Goal: Task Accomplishment & Management: Complete application form

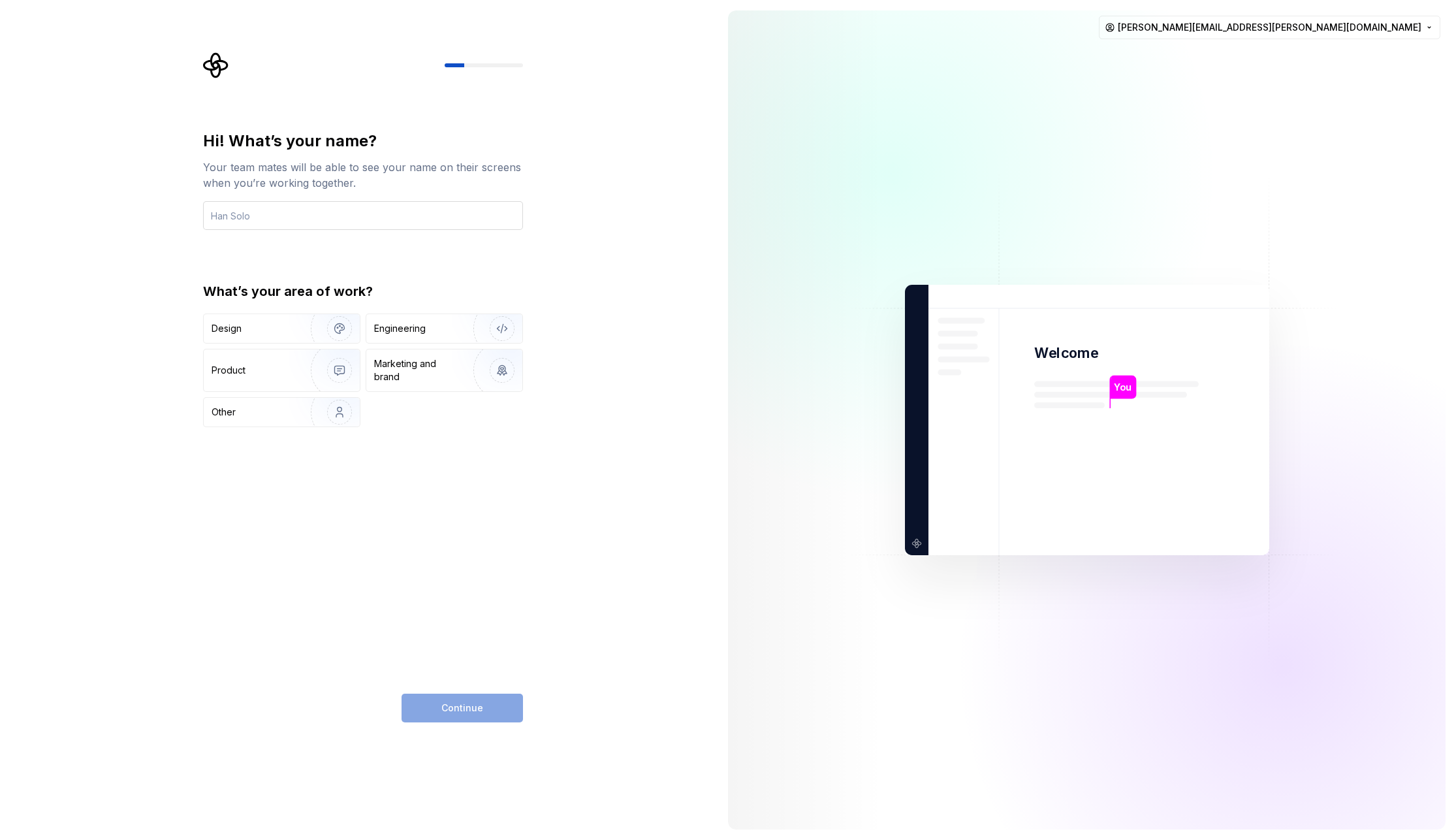
click at [245, 215] on input "text" at bounding box center [363, 215] width 320 height 28
click at [235, 215] on input "text" at bounding box center [363, 215] width 320 height 28
type input "vj"
click at [128, 309] on div "Hi! What’s your name? Your team mates will be able to see your name on their sc…" at bounding box center [359, 420] width 718 height 840
click at [329, 330] on img "button" at bounding box center [331, 328] width 84 height 88
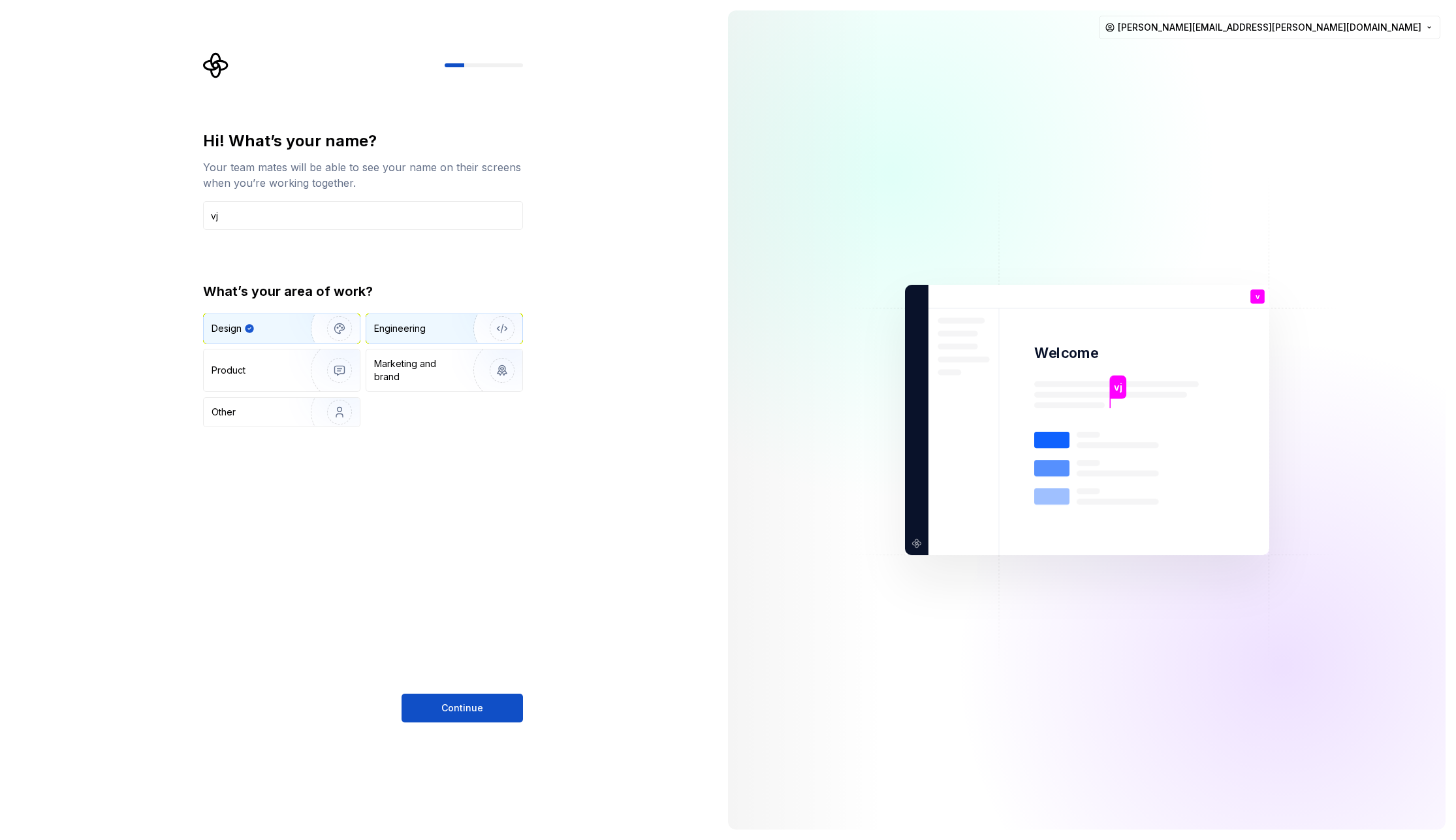
click at [399, 330] on div "Engineering" at bounding box center [399, 328] width 51 height 13
drag, startPoint x: 398, startPoint y: 379, endPoint x: 308, endPoint y: 382, distance: 90.0
click at [397, 380] on div "Marketing and brand" at bounding box center [418, 370] width 88 height 26
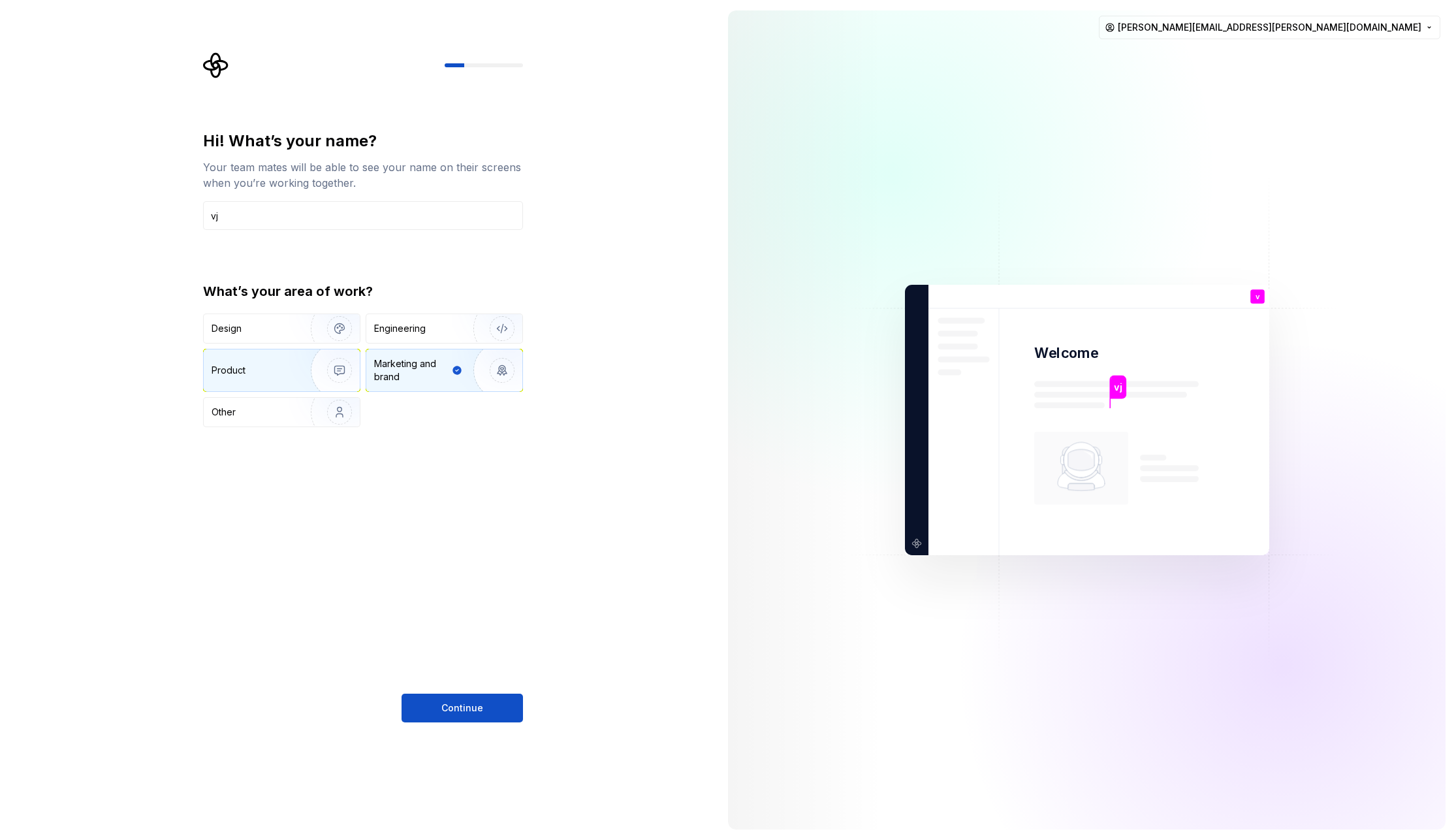
click at [263, 379] on div "Product" at bounding box center [282, 370] width 156 height 42
click at [248, 420] on div "Other" at bounding box center [282, 412] width 156 height 28
click at [252, 379] on div "Product" at bounding box center [282, 370] width 156 height 42
click at [478, 701] on span "Continue" at bounding box center [462, 707] width 42 height 13
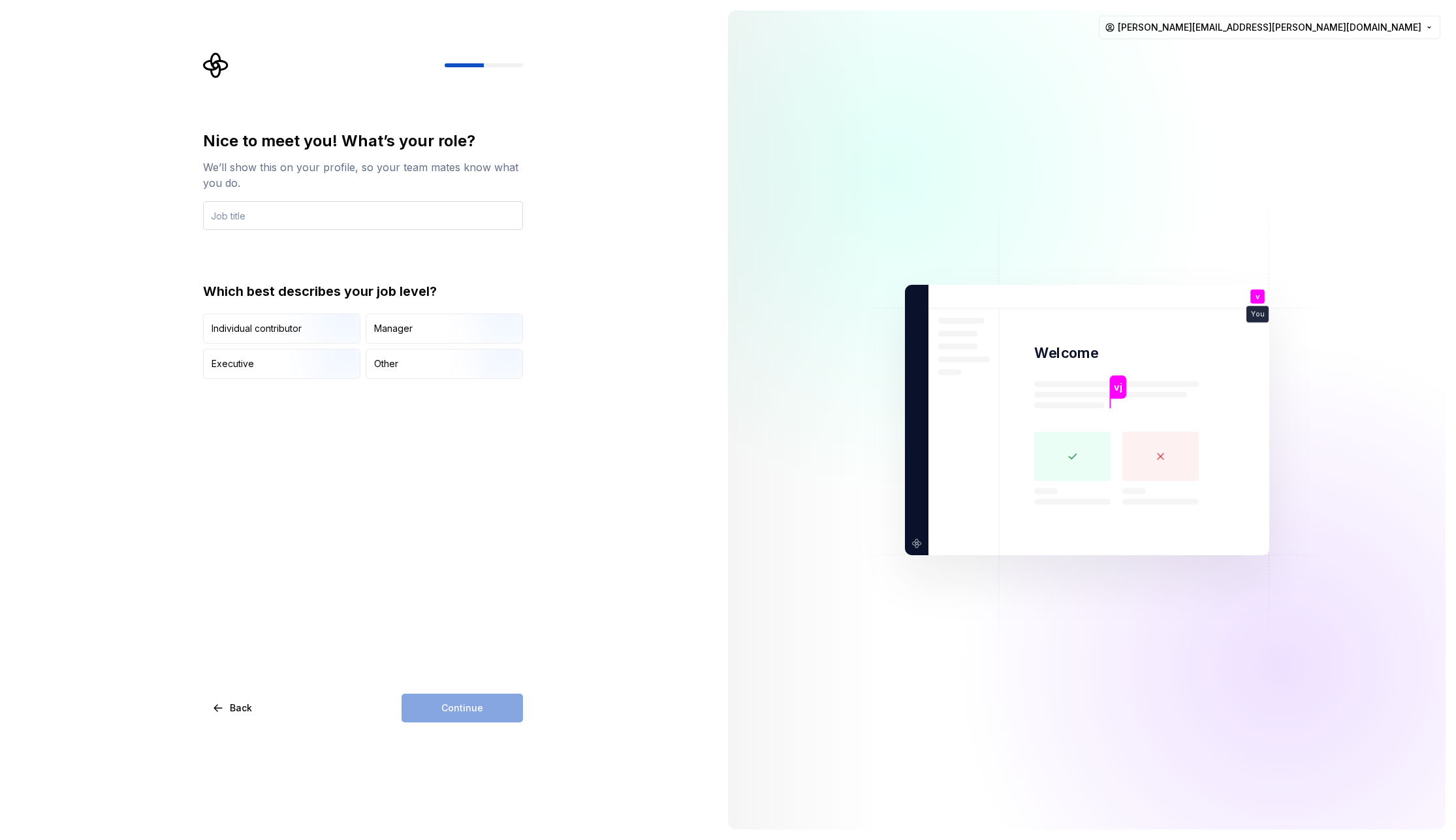
click at [234, 211] on input "text" at bounding box center [363, 215] width 320 height 28
click at [274, 213] on input "text" at bounding box center [363, 215] width 320 height 28
click at [251, 328] on div "Individual contributor" at bounding box center [256, 328] width 90 height 13
click at [221, 218] on input "text" at bounding box center [363, 215] width 320 height 28
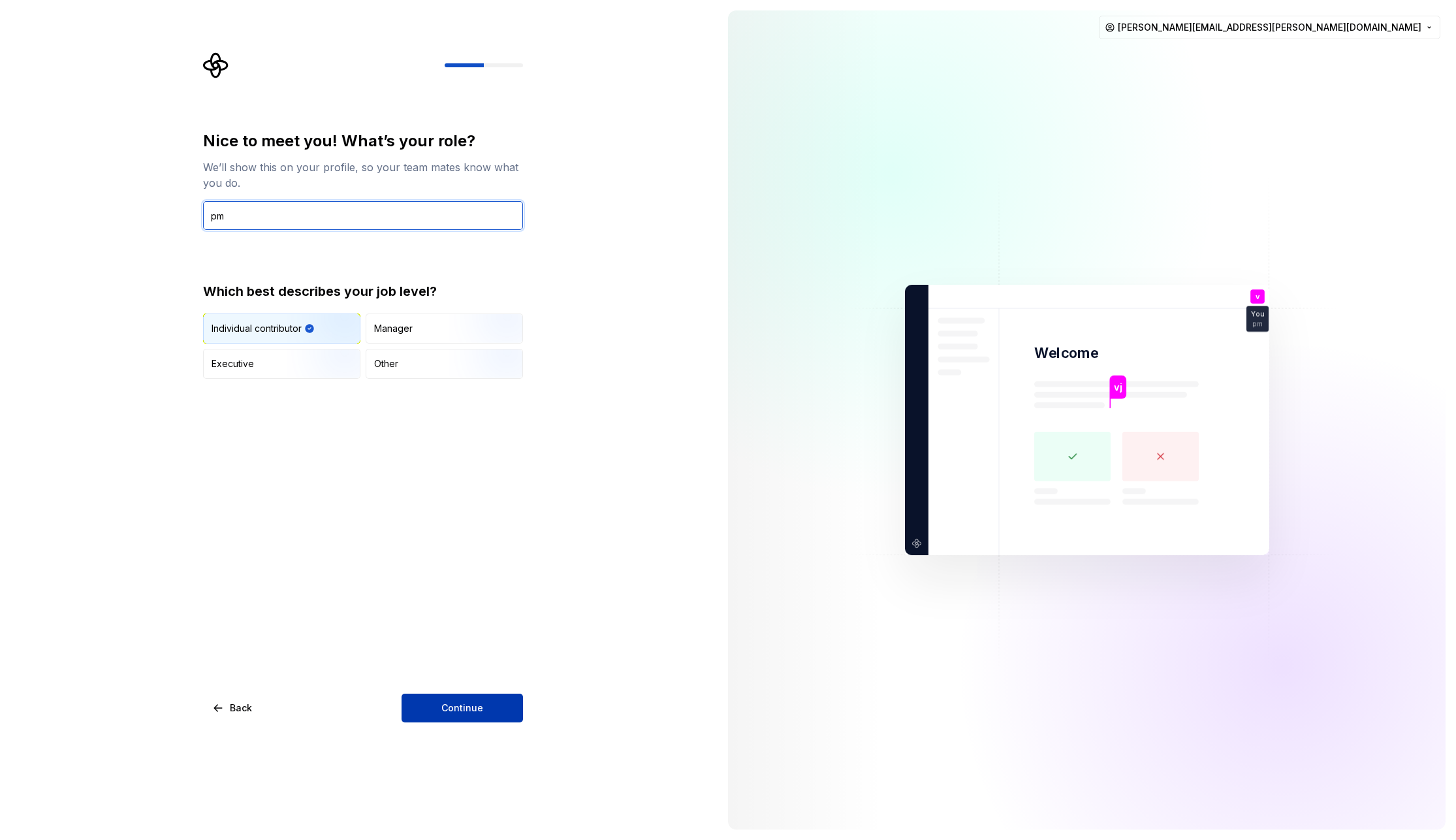
type input "pm"
click at [483, 704] on button "Continue" at bounding box center [462, 707] width 121 height 28
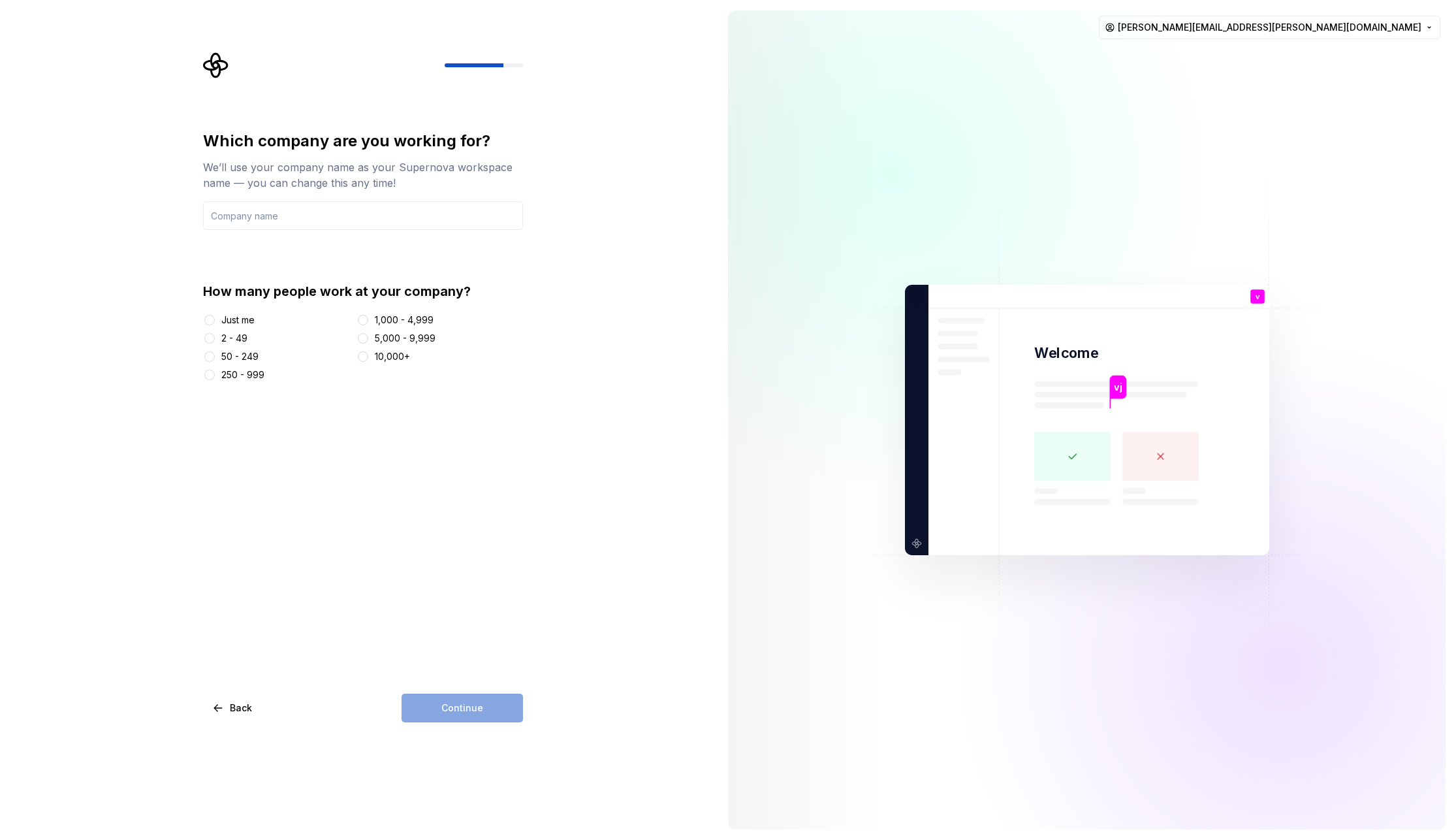
click at [226, 322] on div "Just me" at bounding box center [238, 319] width 33 height 13
click at [215, 322] on button "Just me" at bounding box center [209, 319] width 10 height 10
click at [289, 222] on input "text" at bounding box center [363, 215] width 320 height 28
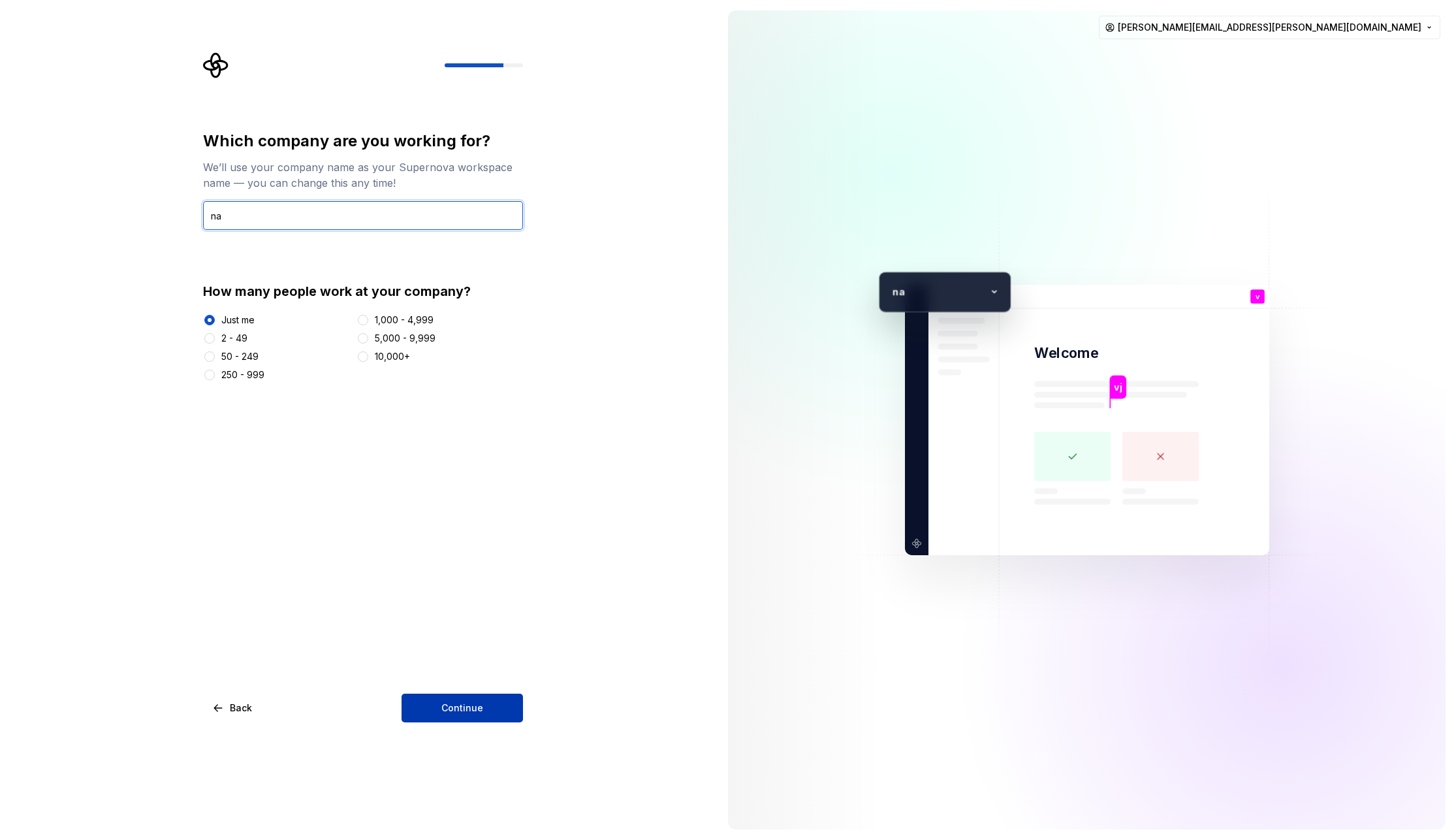
type input "na"
click at [454, 706] on span "Continue" at bounding box center [462, 707] width 42 height 13
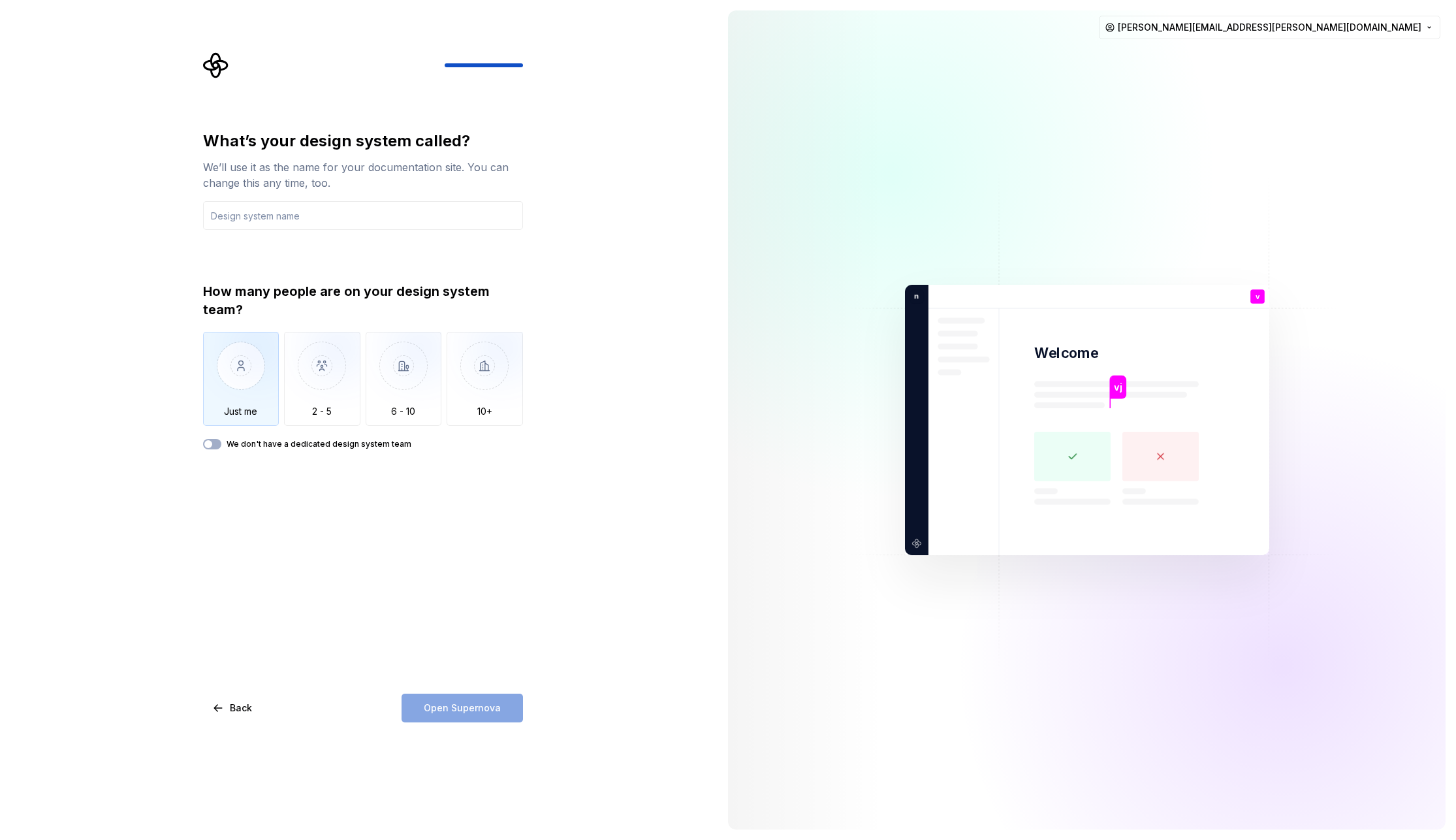
click at [217, 362] on img "button" at bounding box center [241, 375] width 77 height 88
click at [216, 442] on button "We don't have a dedicated design system team" at bounding box center [211, 443] width 18 height 10
click at [442, 710] on div "Open Supernova" at bounding box center [462, 707] width 121 height 28
click at [300, 214] on input "text" at bounding box center [363, 215] width 320 height 28
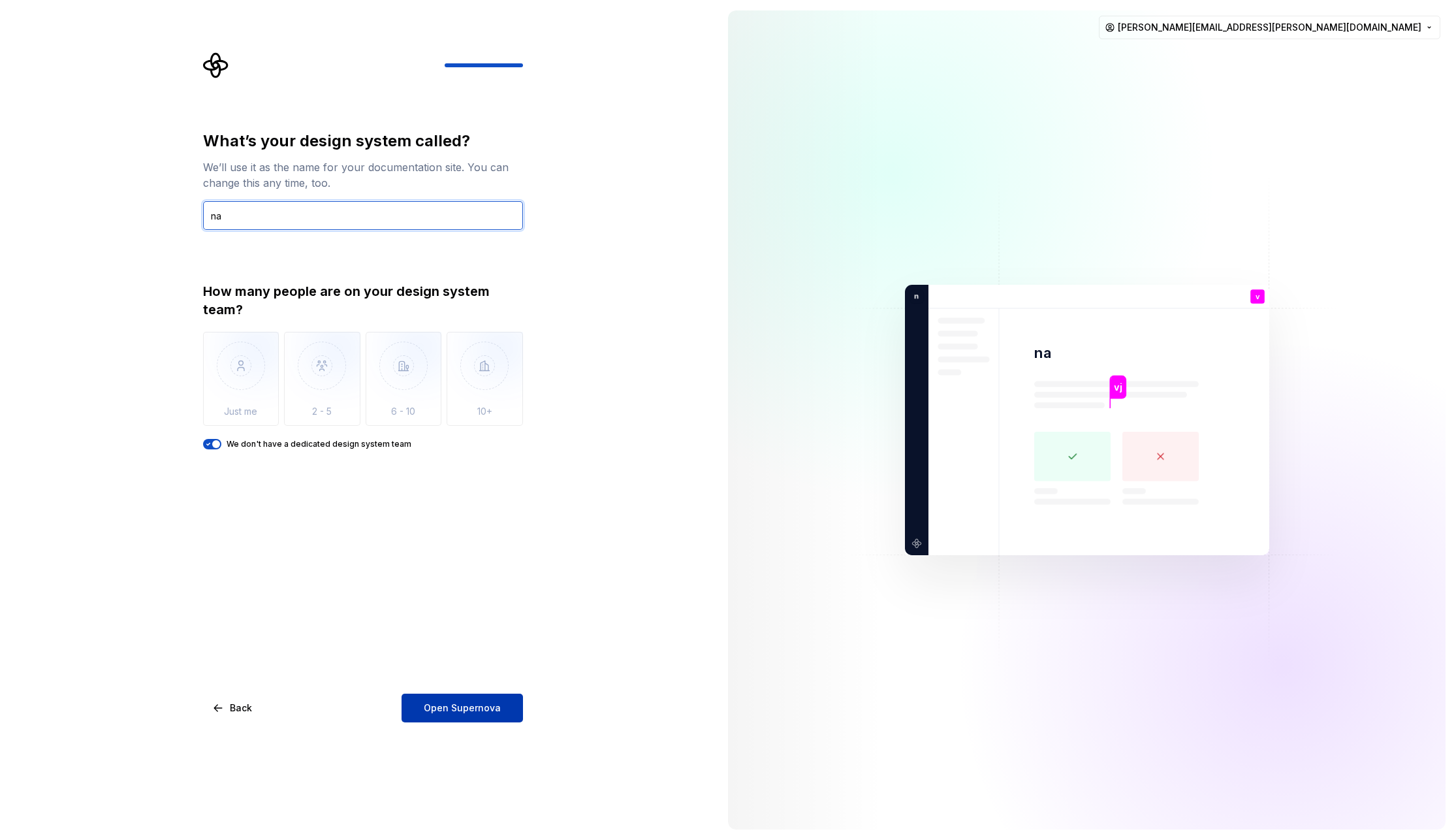
type input "na"
click at [461, 707] on span "Open Supernova" at bounding box center [462, 707] width 77 height 13
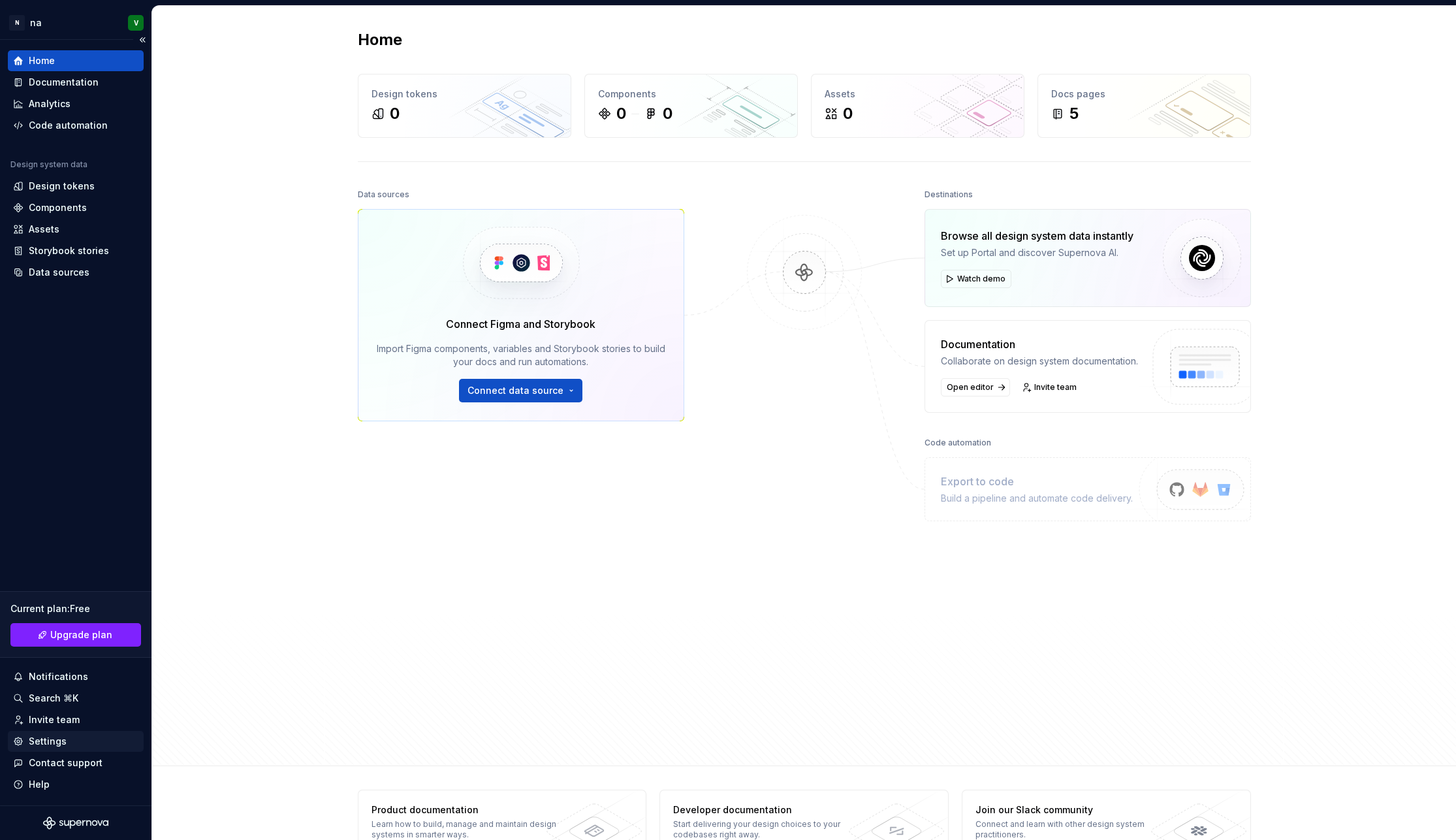
click at [48, 743] on div "Settings" at bounding box center [47, 741] width 38 height 13
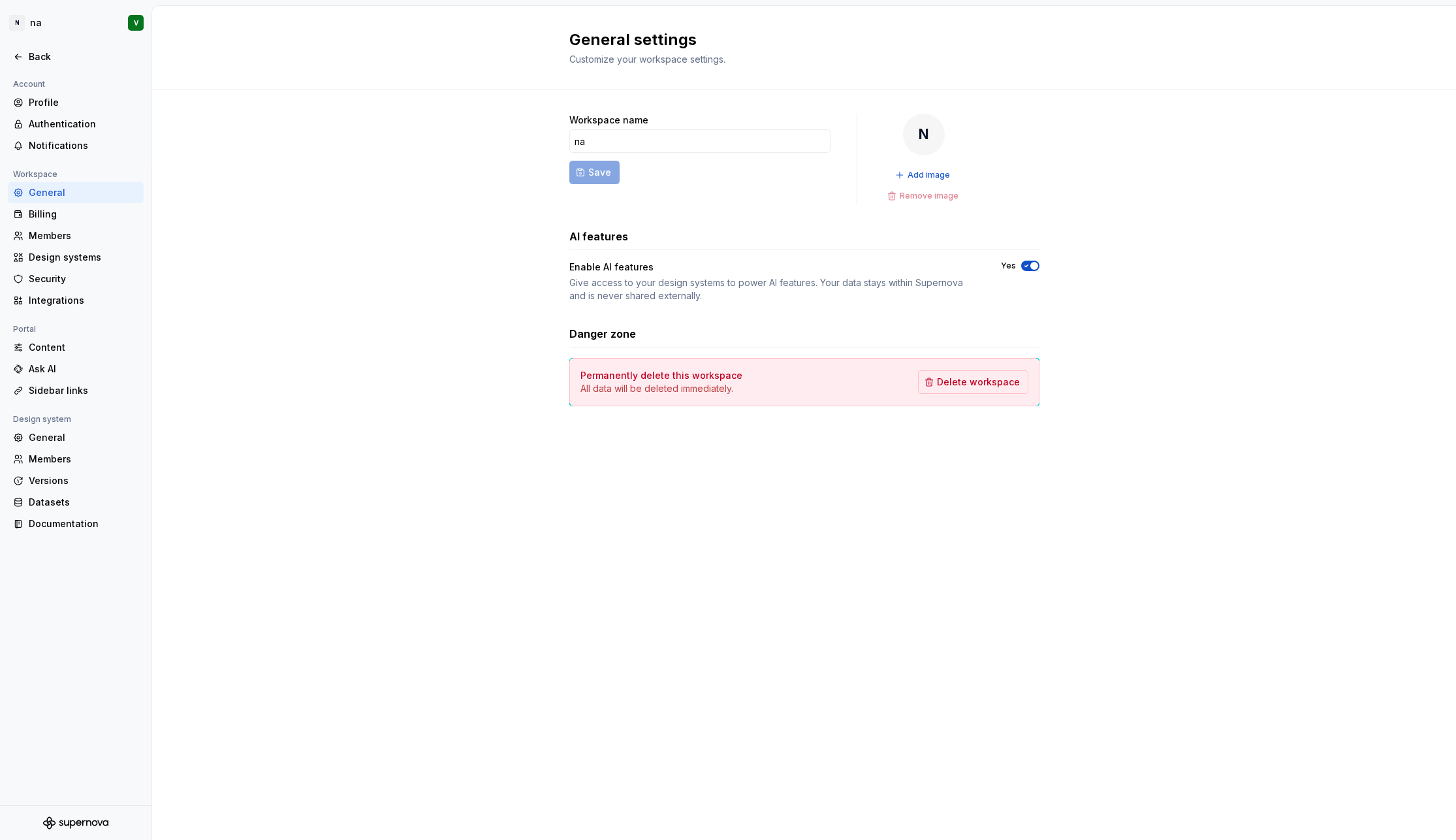
click at [78, 427] on div "Design system" at bounding box center [76, 420] width 136 height 16
click at [76, 434] on div "General" at bounding box center [83, 437] width 110 height 13
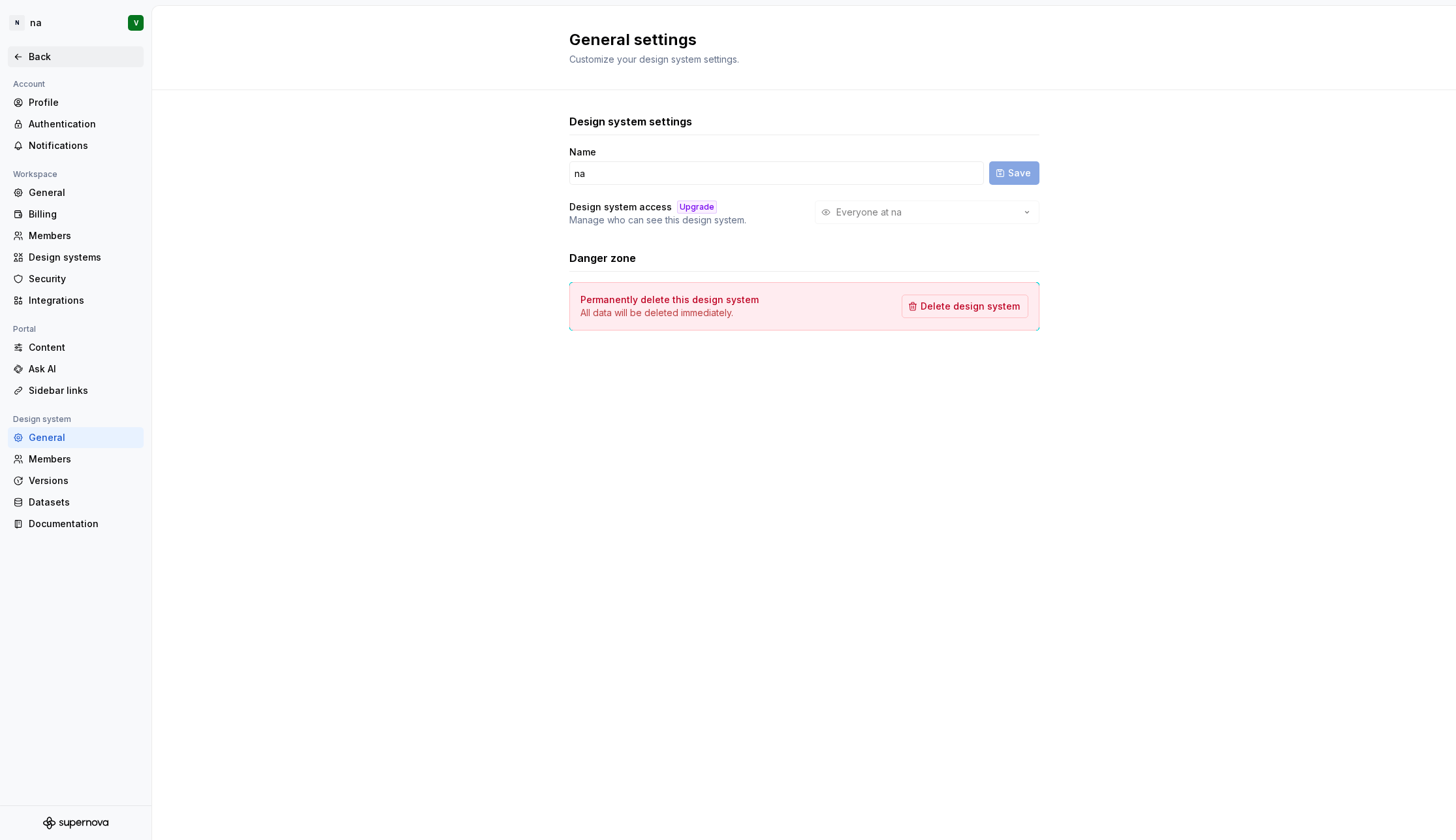
click at [48, 60] on div "Back" at bounding box center [83, 57] width 110 height 13
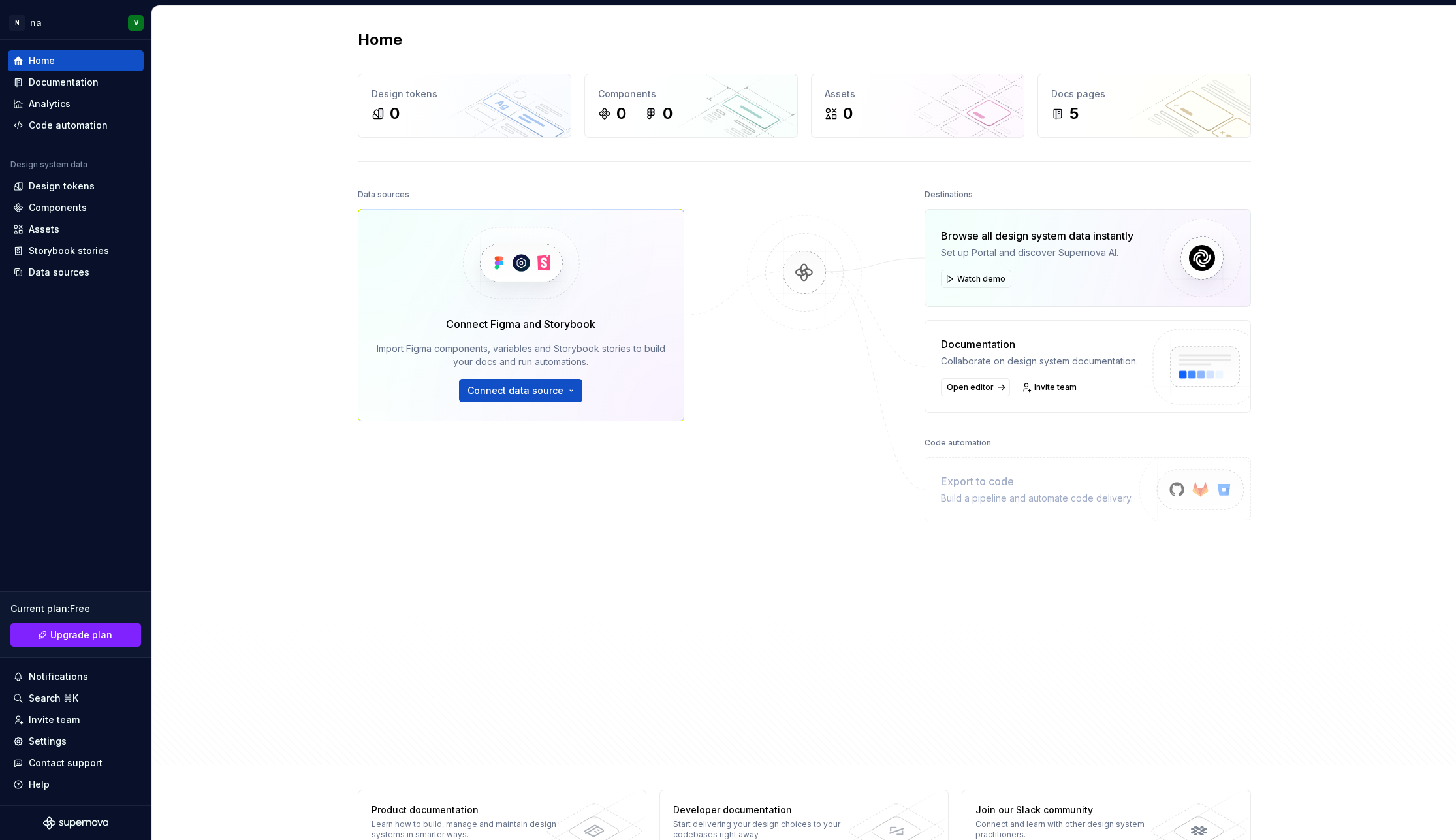
scroll to position [37, 0]
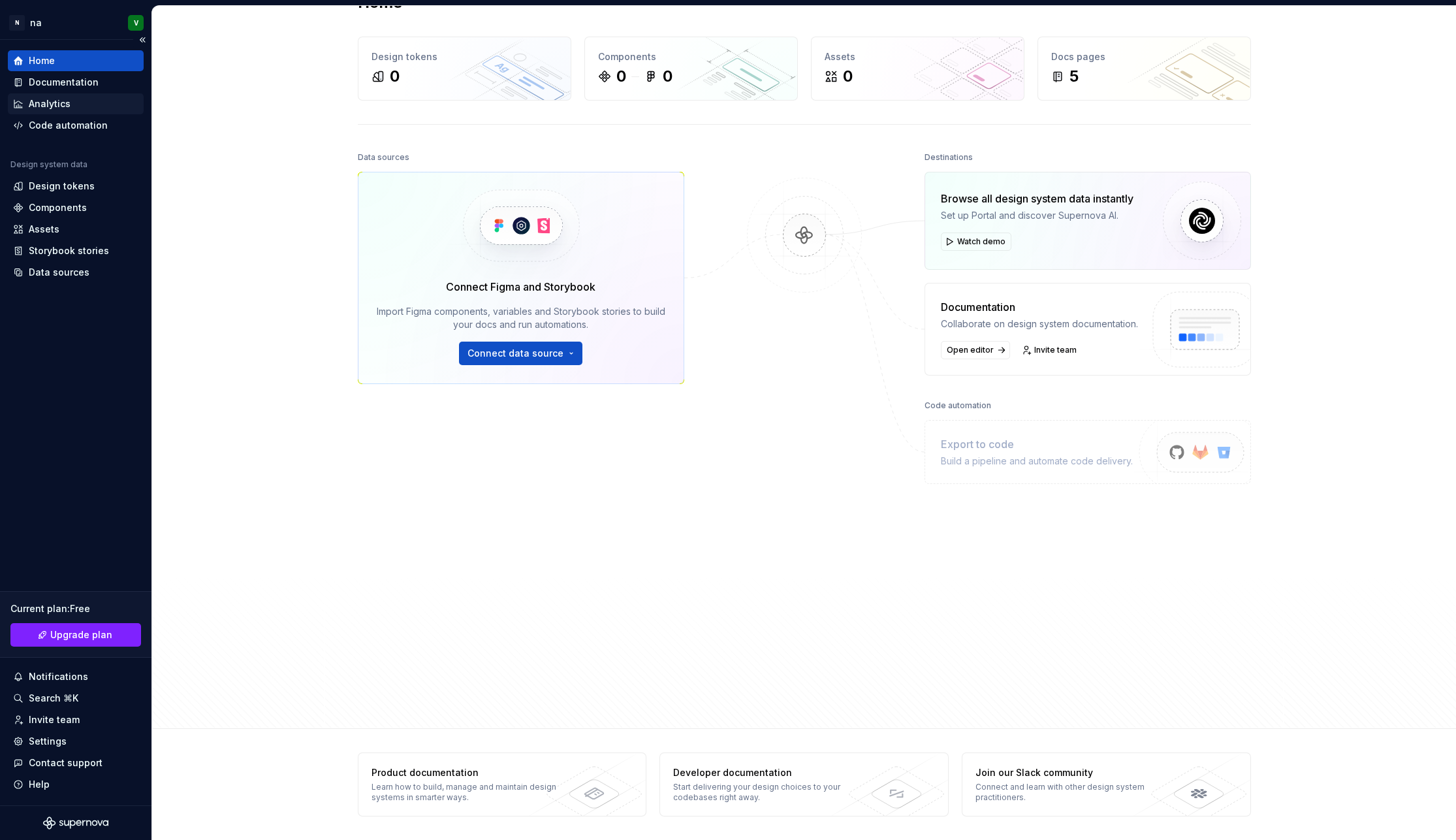
click at [55, 104] on div "Analytics" at bounding box center [49, 103] width 42 height 13
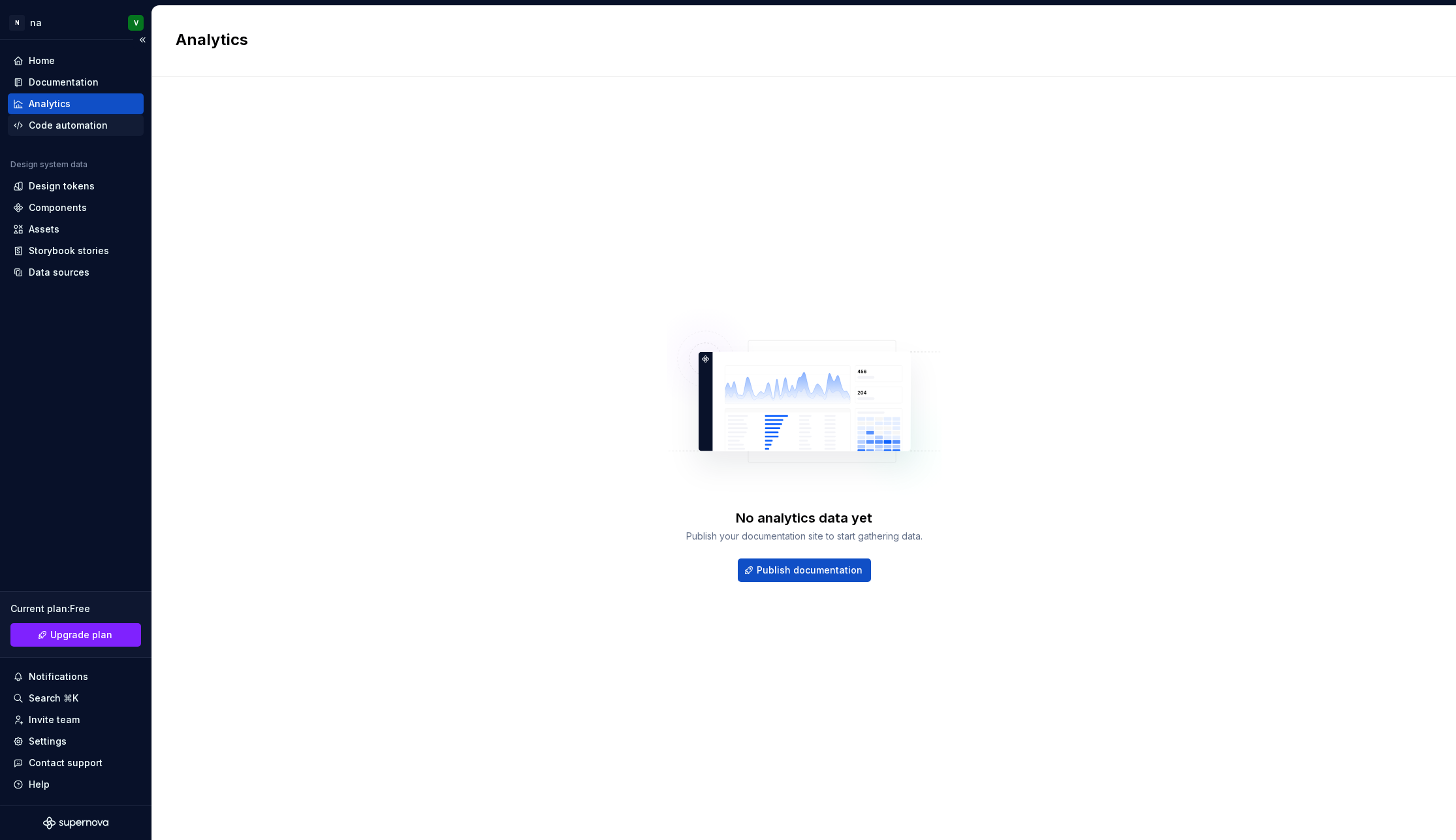
click at [93, 123] on div "Code automation" at bounding box center [68, 125] width 79 height 13
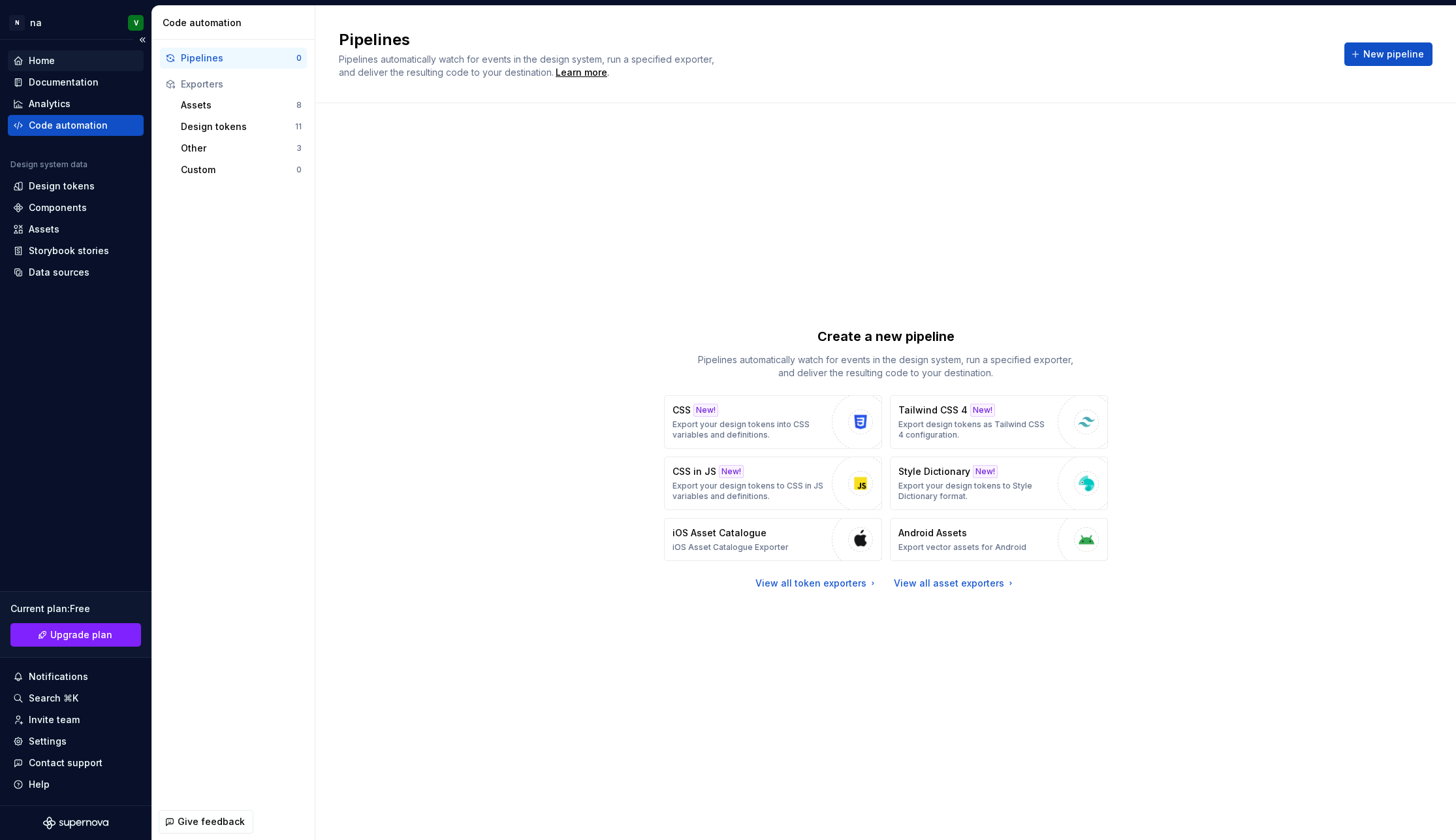
click at [59, 57] on div "Home" at bounding box center [76, 61] width 125 height 13
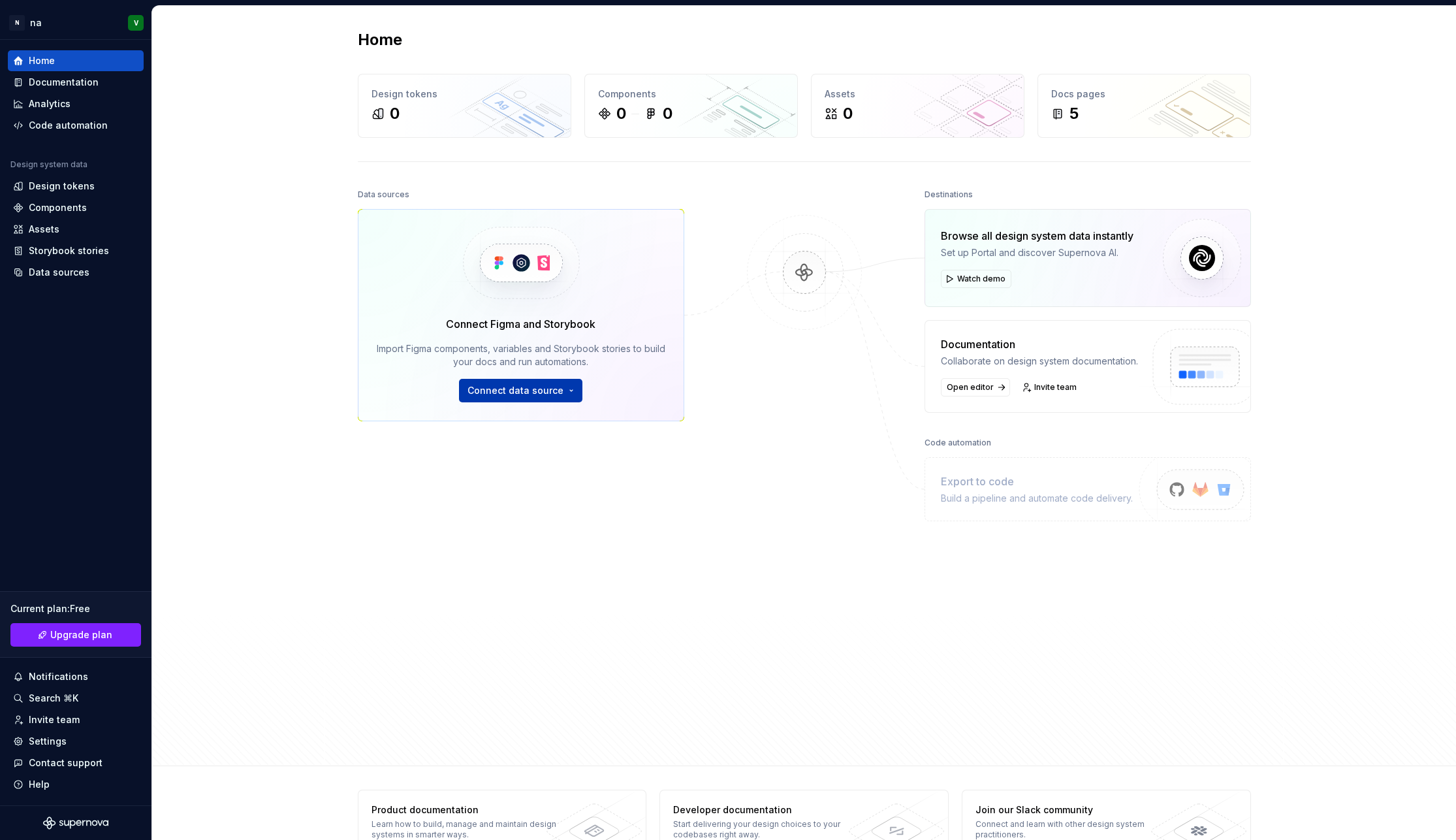
click at [565, 394] on button "Connect data source" at bounding box center [521, 390] width 123 height 24
click at [285, 504] on div "Home Design tokens 0 Components 0 0 Assets 0 Docs pages 5 Data sources Connect …" at bounding box center [804, 386] width 1304 height 760
click at [539, 119] on div "0" at bounding box center [465, 114] width 186 height 21
click at [735, 113] on div "0 0" at bounding box center [691, 114] width 186 height 21
click at [957, 96] on div "Assets" at bounding box center [918, 94] width 186 height 13
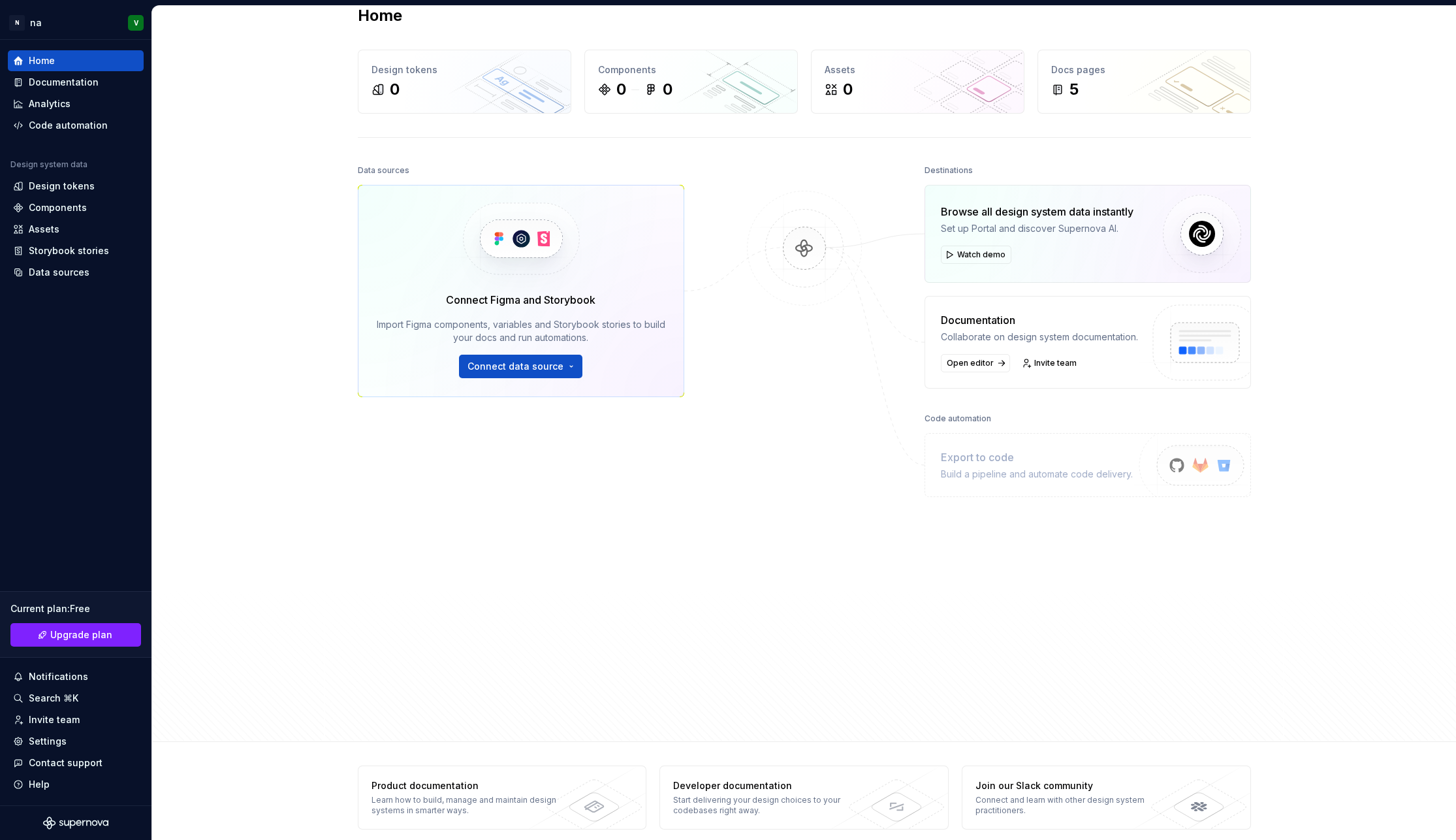
scroll to position [37, 0]
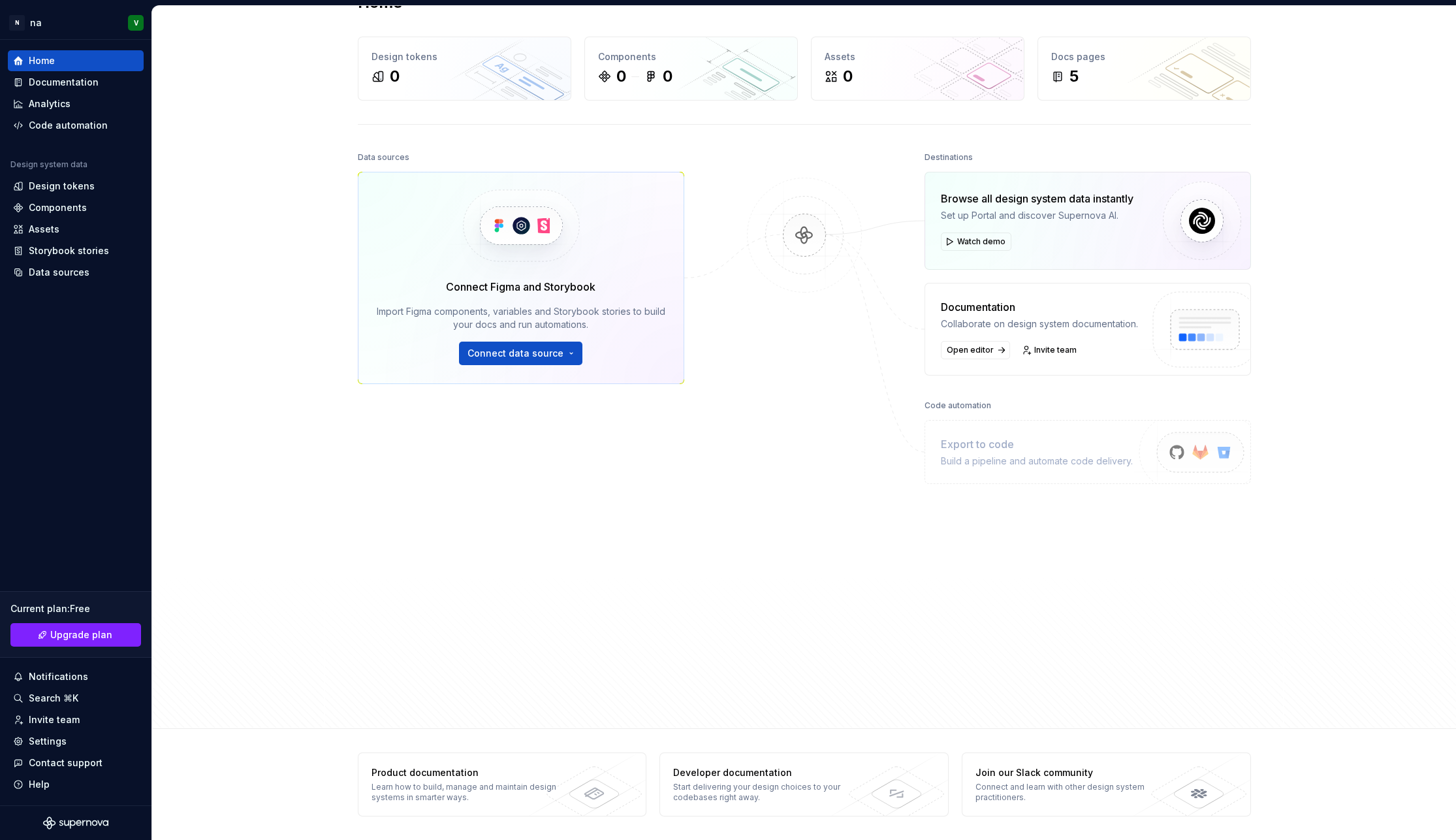
click at [852, 528] on div at bounding box center [805, 400] width 131 height 504
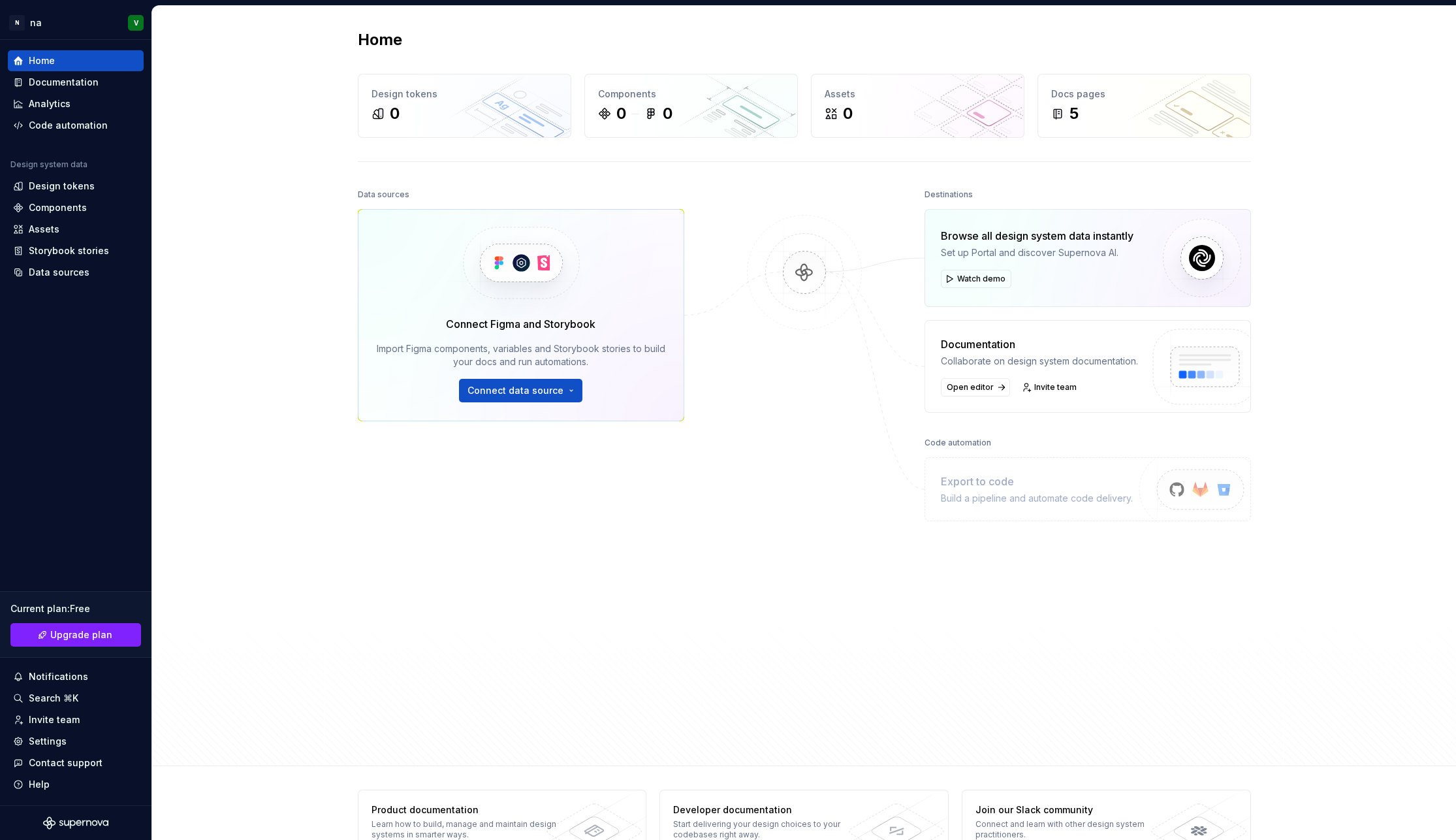
click at [1102, 268] on div "Browse all design system data instantly Set up Portal and discover Supernova AI…" at bounding box center [1037, 258] width 192 height 60
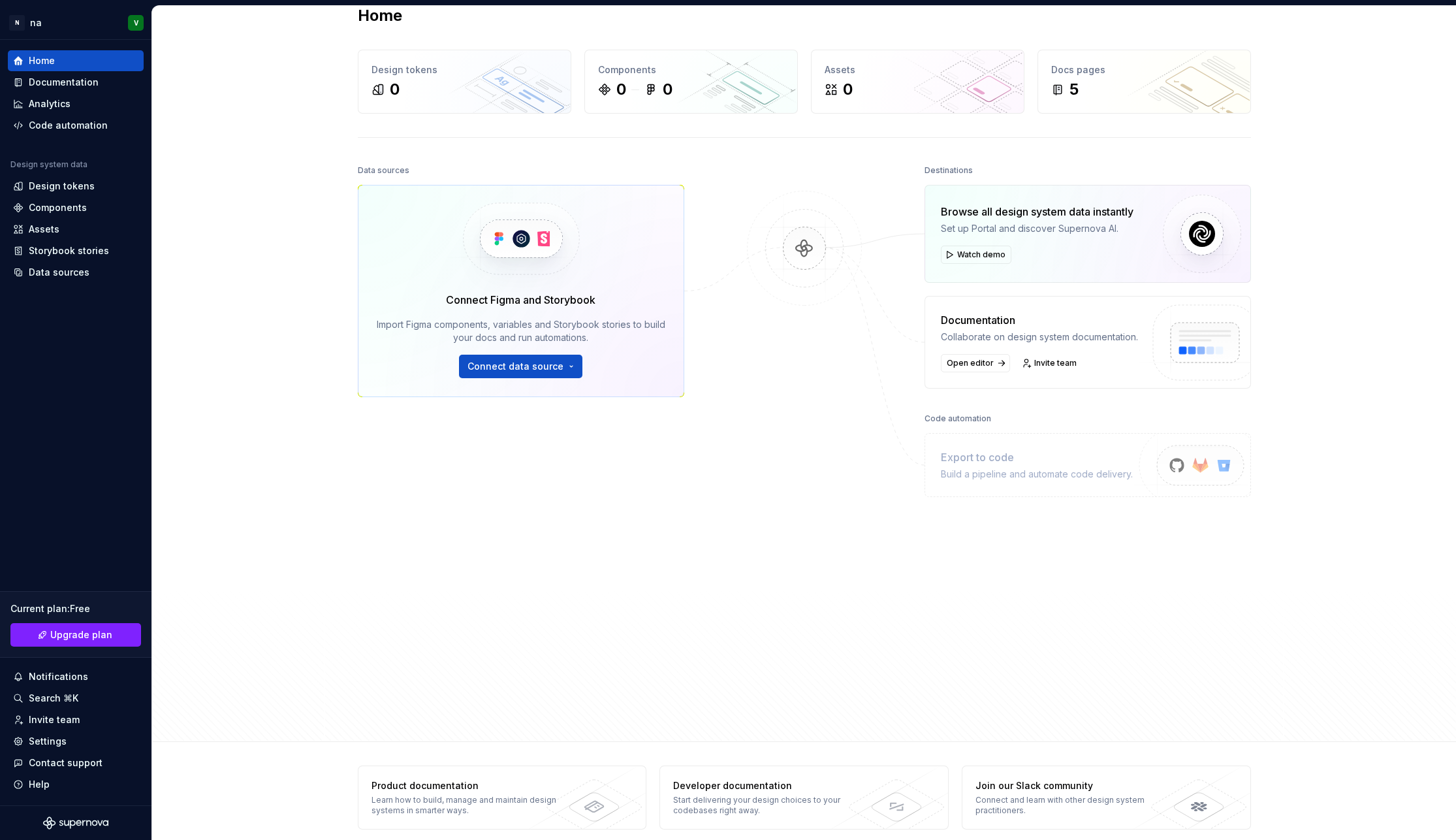
scroll to position [37, 0]
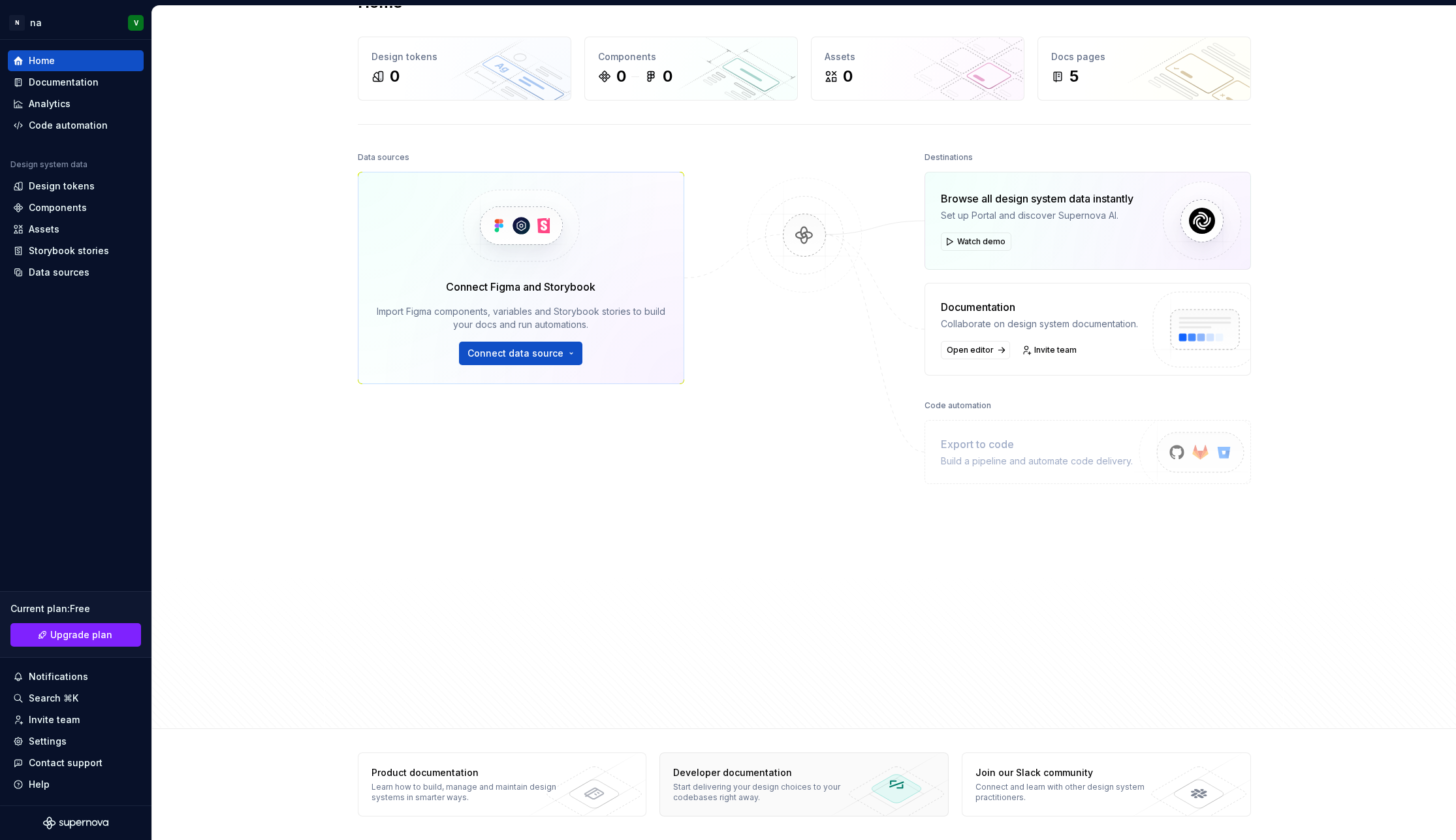
click at [768, 779] on div "Developer documentation Start delivering your design choices to your codebases …" at bounding box center [768, 784] width 216 height 62
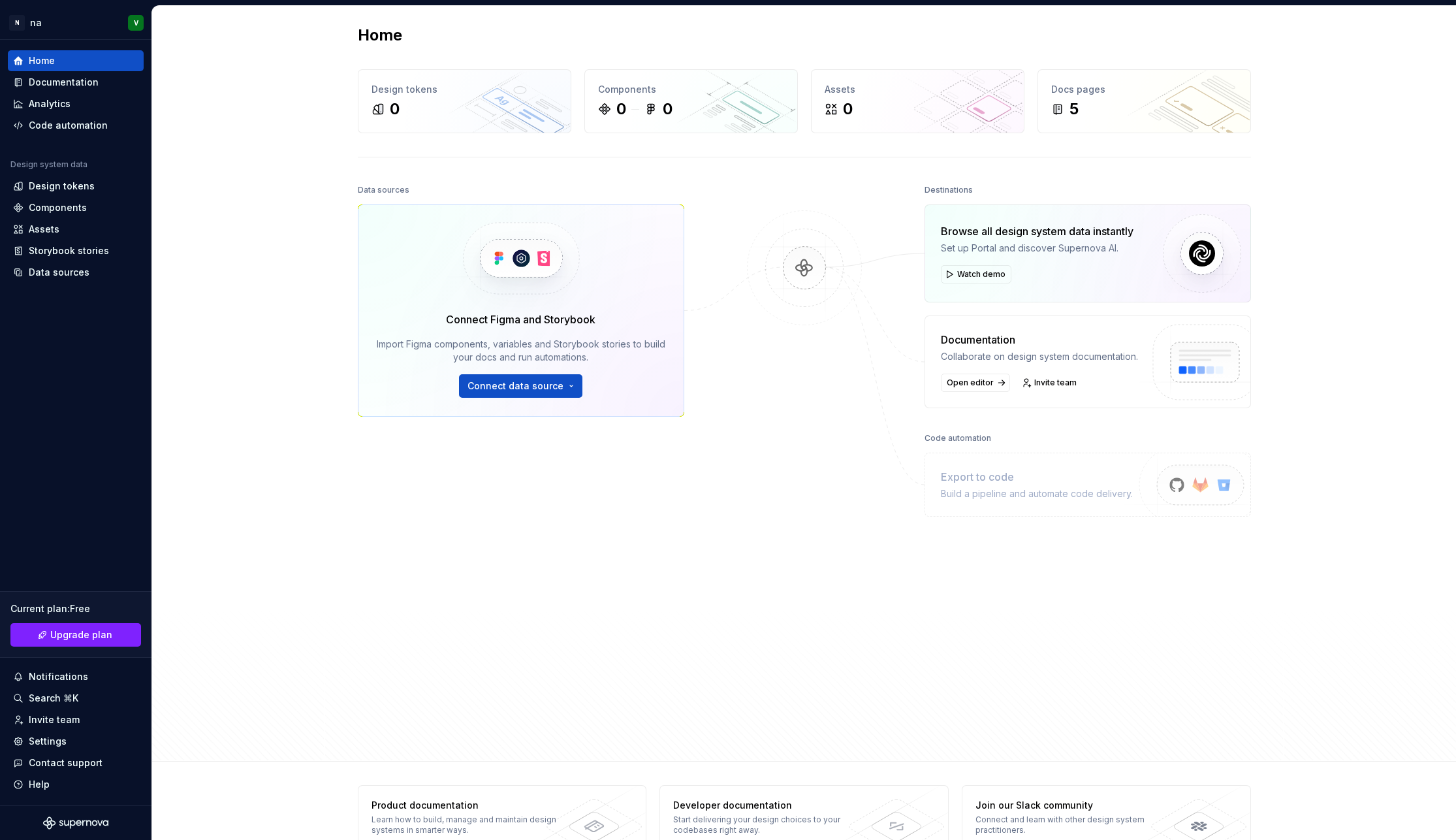
scroll to position [0, 0]
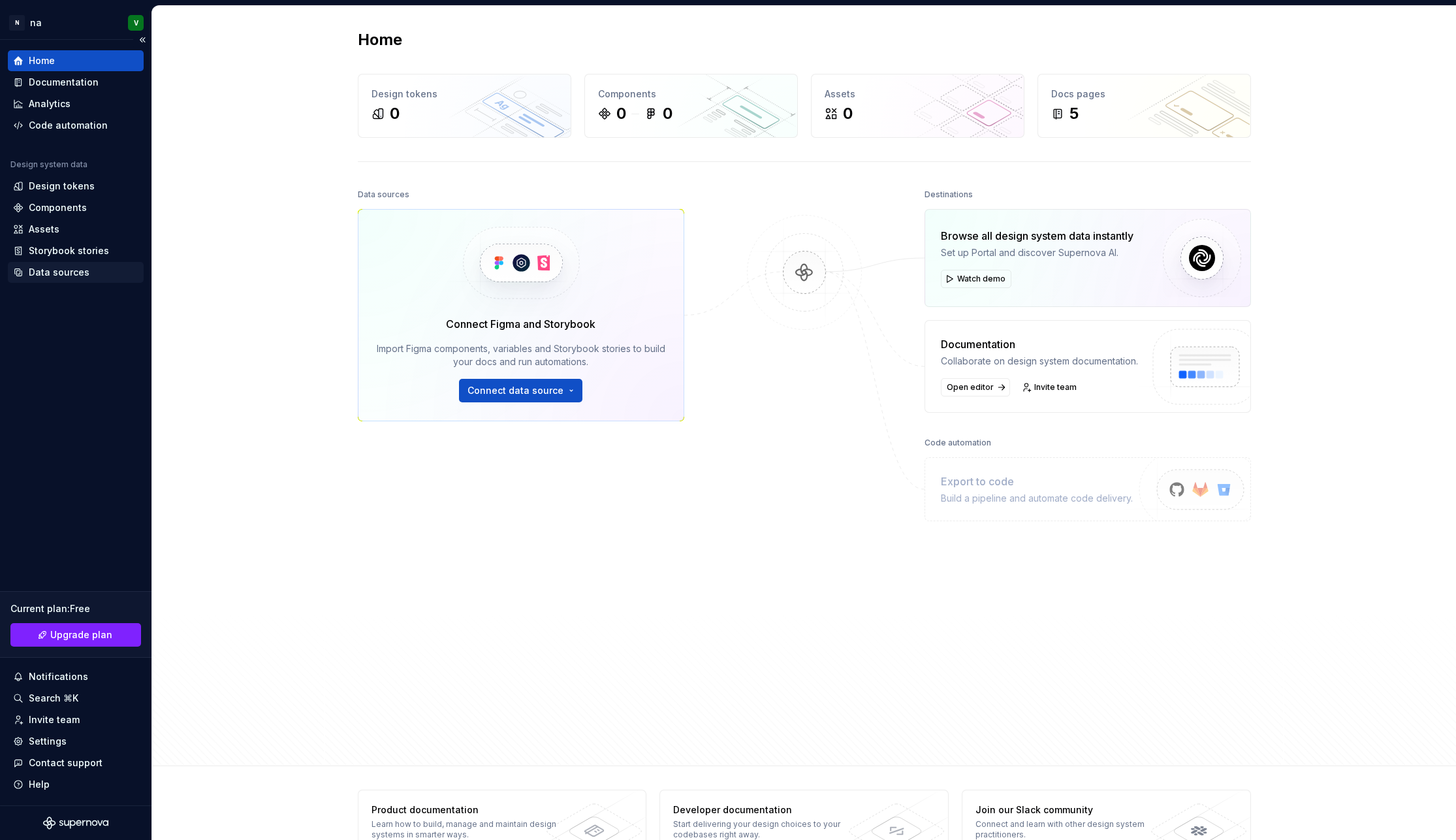
click at [62, 271] on div "Data sources" at bounding box center [58, 272] width 61 height 13
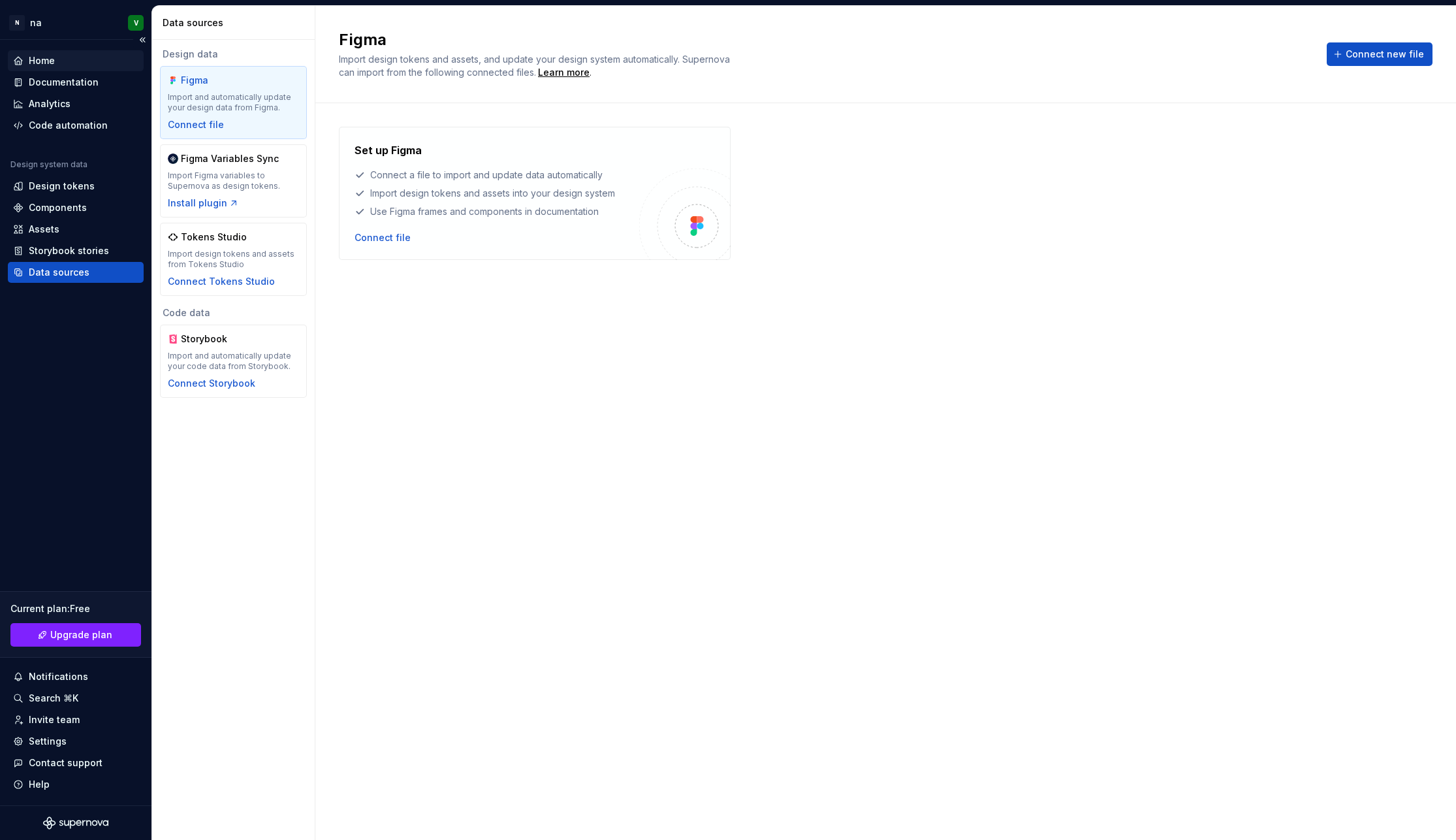
click at [39, 62] on div "Home" at bounding box center [41, 61] width 26 height 13
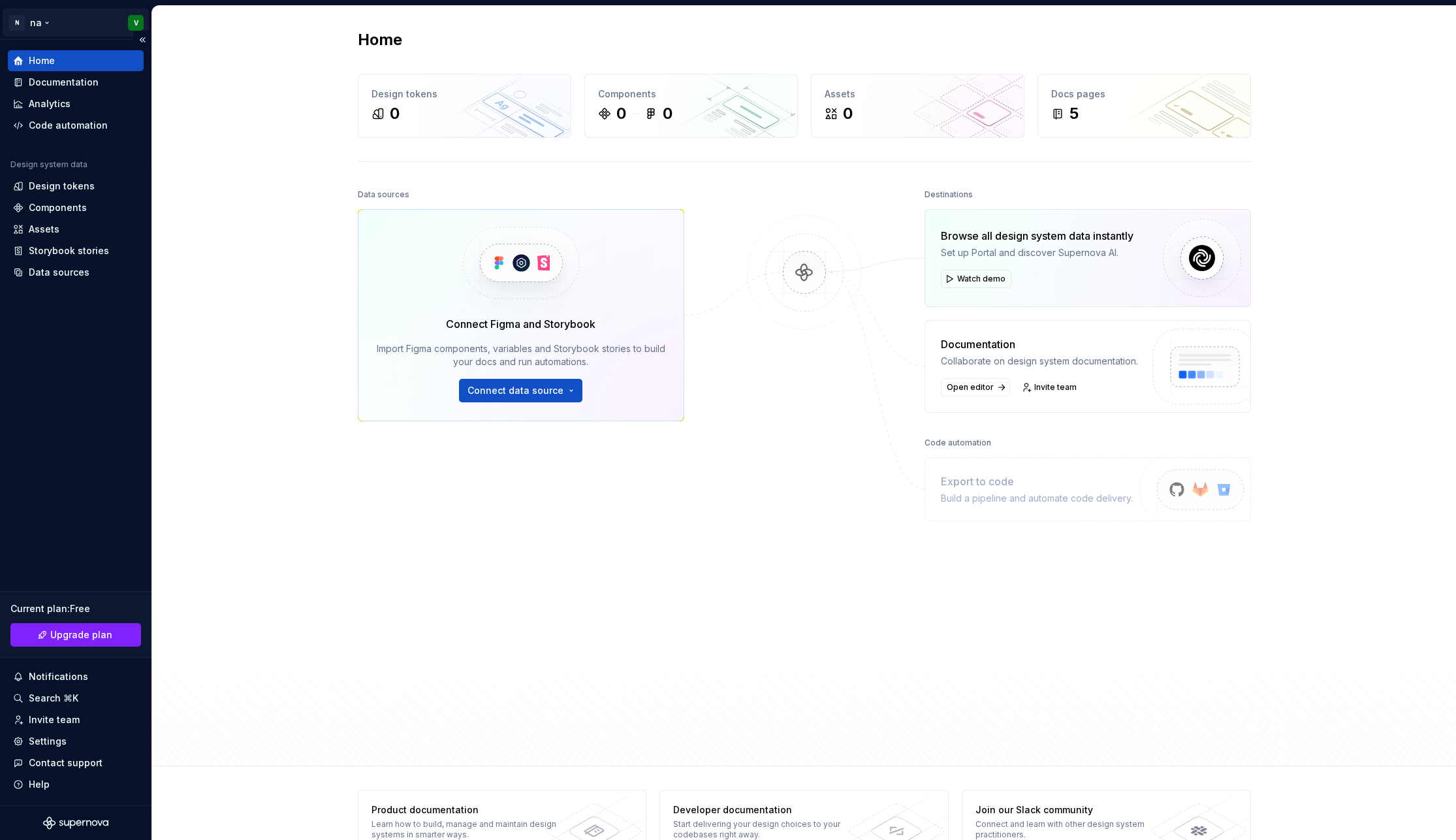
click at [38, 18] on html "N na V Home Documentation Analytics Code automation Design system data Design t…" at bounding box center [728, 420] width 1456 height 840
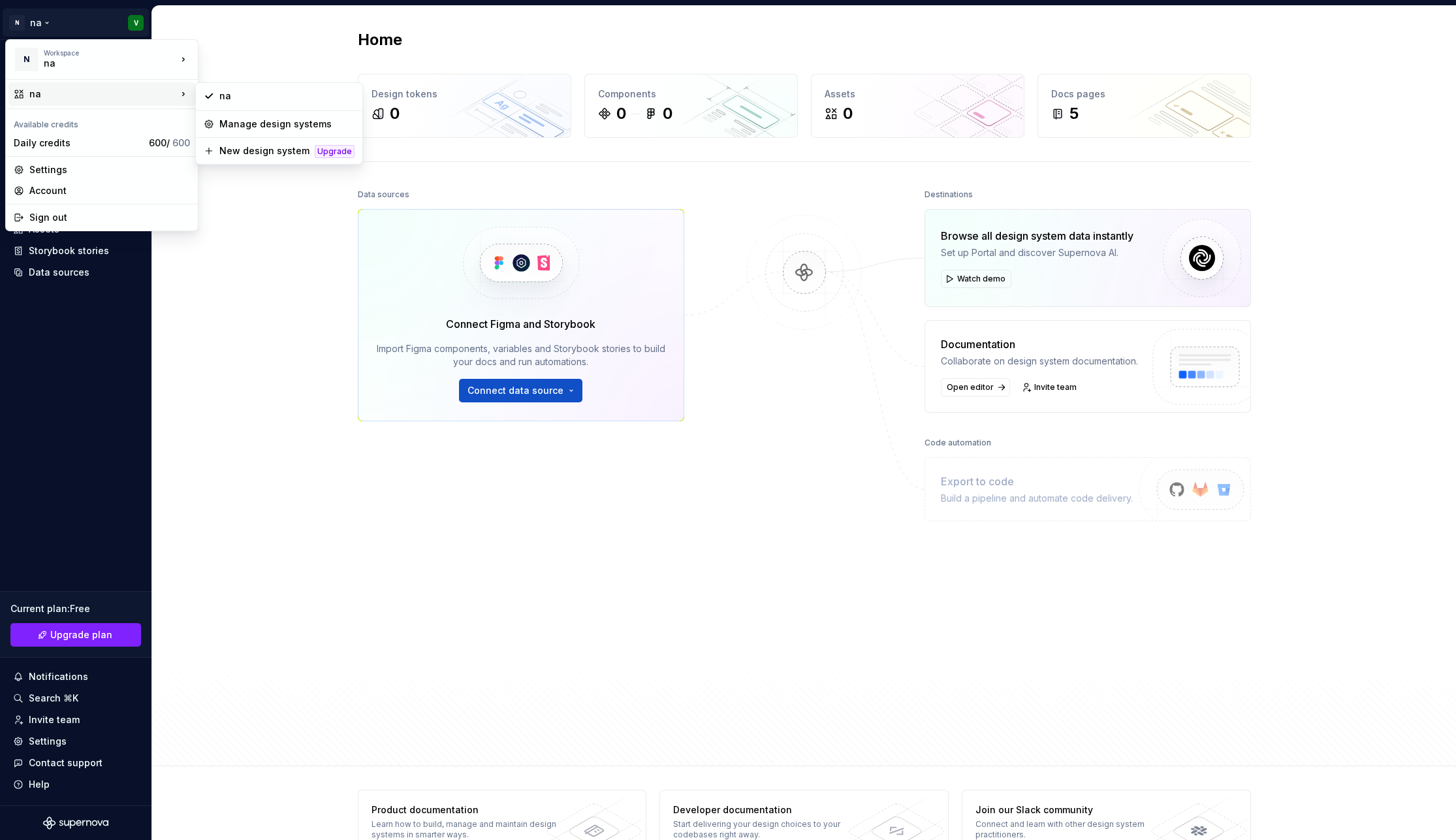
click at [300, 390] on html "N na V Home Documentation Analytics Code automation Design system data Design t…" at bounding box center [728, 420] width 1456 height 840
